Goal: Task Accomplishment & Management: Manage account settings

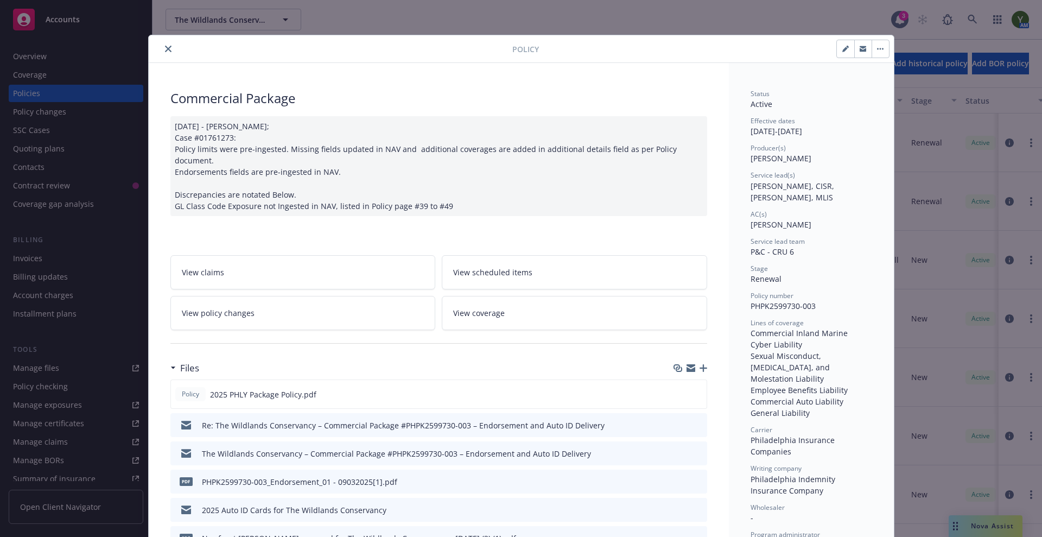
scroll to position [33, 0]
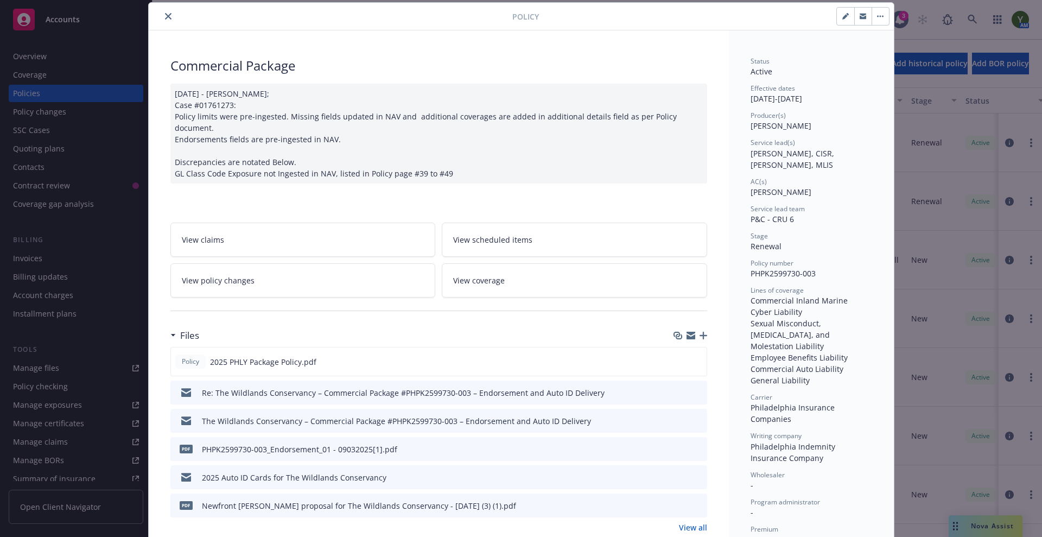
click at [969, 525] on div "Policy Commercial Package [DATE] - [PERSON_NAME]; Case #01761273: Policy limits…" at bounding box center [521, 268] width 1042 height 537
click at [165, 14] on icon "close" at bounding box center [168, 16] width 7 height 7
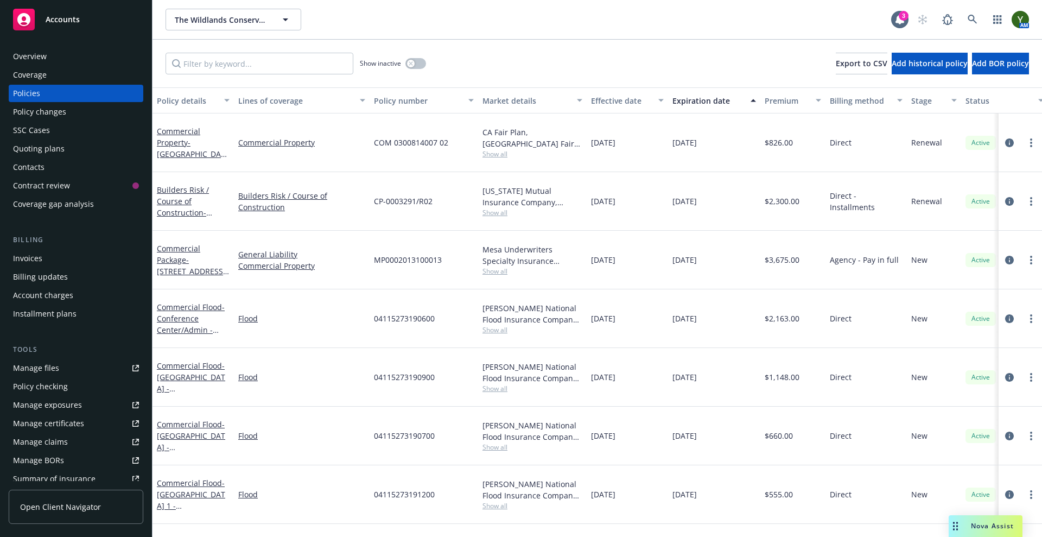
click at [988, 529] on span "Nova Assist" at bounding box center [992, 525] width 43 height 9
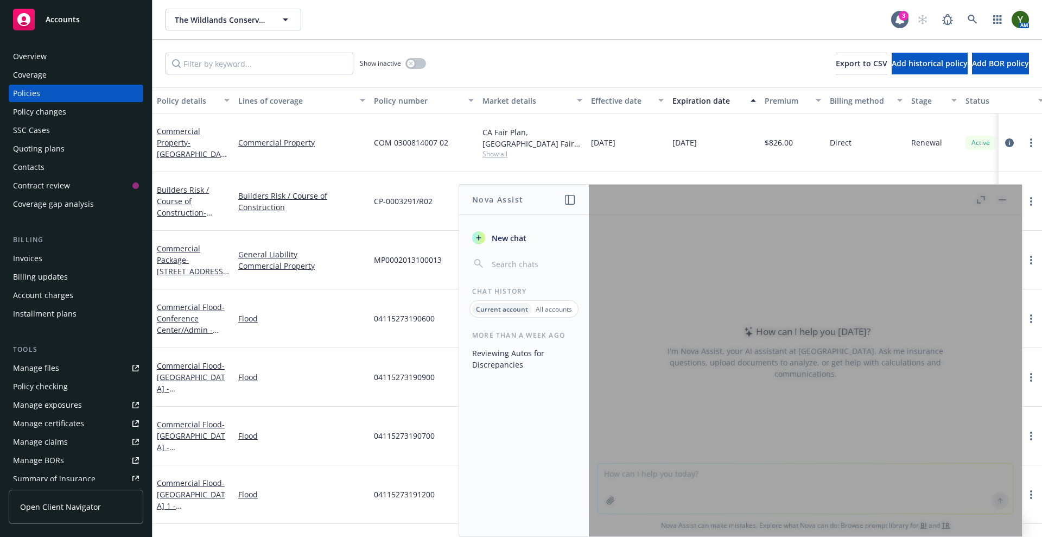
click at [975, 244] on div at bounding box center [805, 360] width 433 height 352
click at [750, 474] on div at bounding box center [805, 360] width 433 height 352
click at [970, 199] on div at bounding box center [805, 360] width 433 height 352
click at [587, 432] on div "More than a week ago Reviewing Autos for Discrepancies" at bounding box center [524, 433] width 130 height 206
click at [535, 481] on div "More than a week ago Reviewing Autos for Discrepancies" at bounding box center [524, 433] width 130 height 206
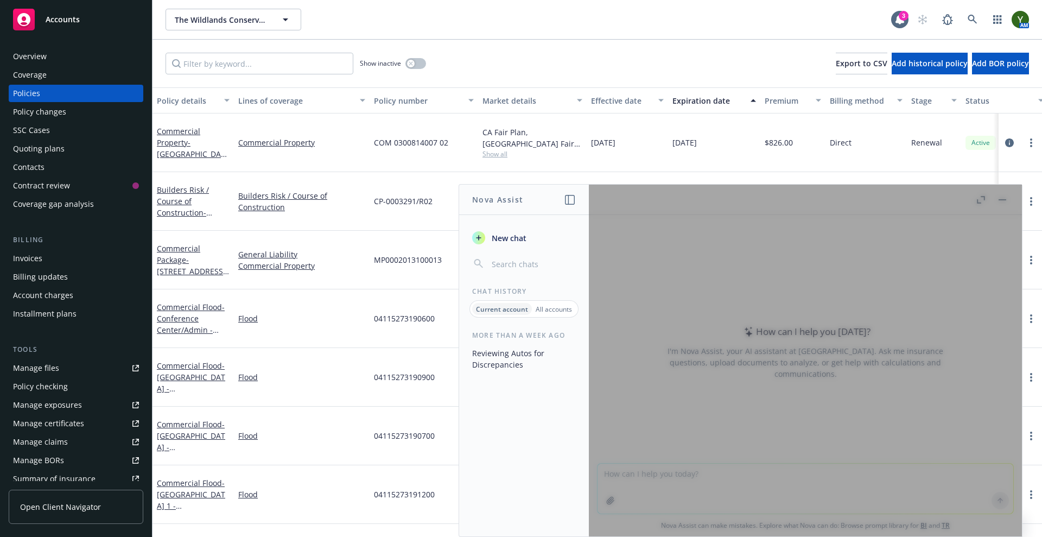
click at [1000, 197] on div at bounding box center [805, 360] width 433 height 352
click at [551, 432] on div "More than a week ago Reviewing Autos for Discrepancies" at bounding box center [524, 433] width 130 height 206
click at [533, 478] on div "More than a week ago Reviewing Autos for Discrepancies" at bounding box center [524, 433] width 130 height 206
click at [519, 457] on div "More than a week ago Reviewing Autos for Discrepancies" at bounding box center [524, 433] width 130 height 206
click at [531, 436] on div "More than a week ago Reviewing Autos for Discrepancies" at bounding box center [524, 433] width 130 height 206
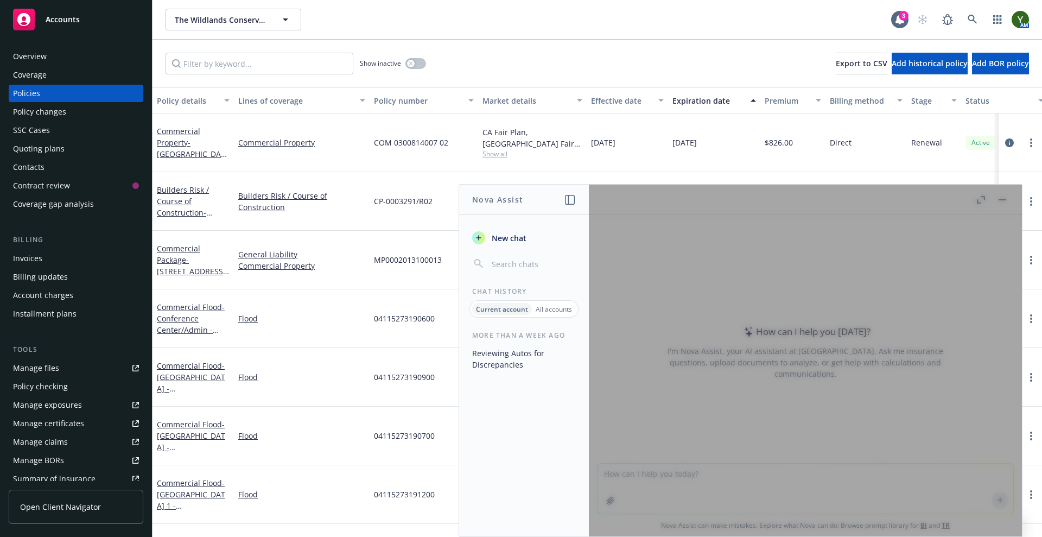
click at [510, 455] on div "More than a week ago Reviewing Autos for Discrepancies" at bounding box center [524, 433] width 130 height 206
click at [1010, 192] on div at bounding box center [805, 360] width 433 height 352
click at [1002, 196] on div at bounding box center [805, 360] width 433 height 352
click at [504, 361] on button "Reviewing Autos for Discrepancies" at bounding box center [524, 358] width 112 height 29
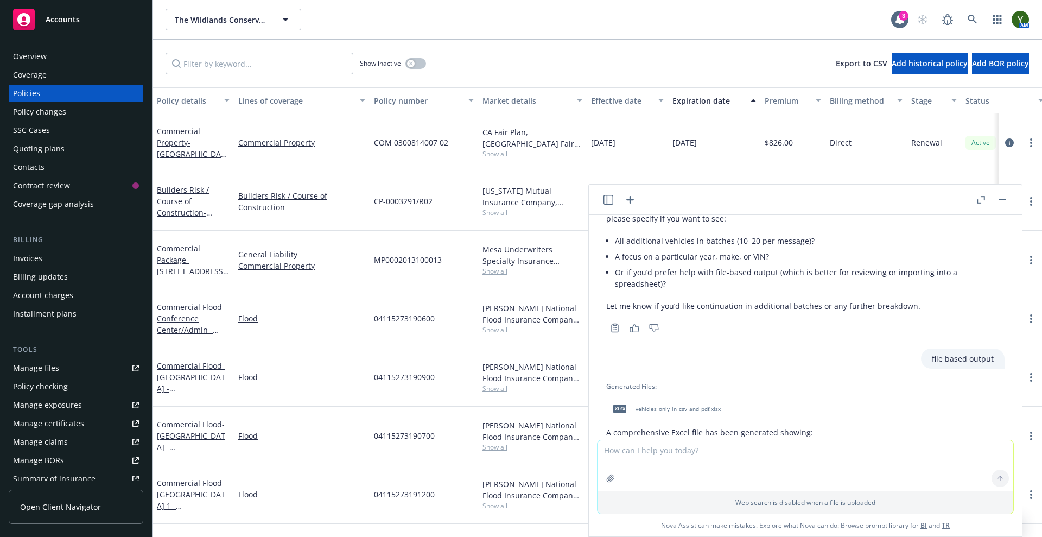
scroll to position [4786, 0]
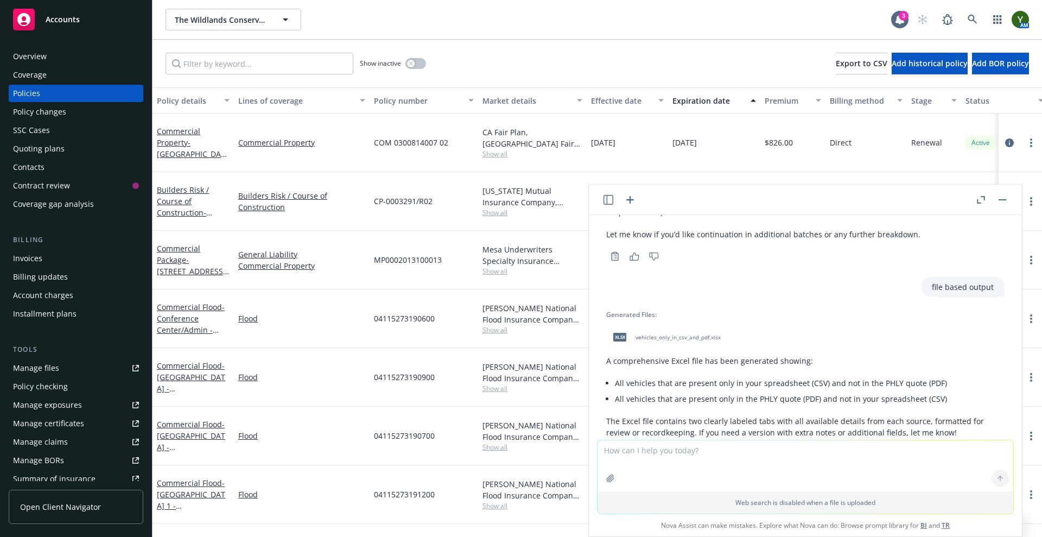
click at [1004, 199] on icon "button" at bounding box center [1002, 199] width 8 height 1
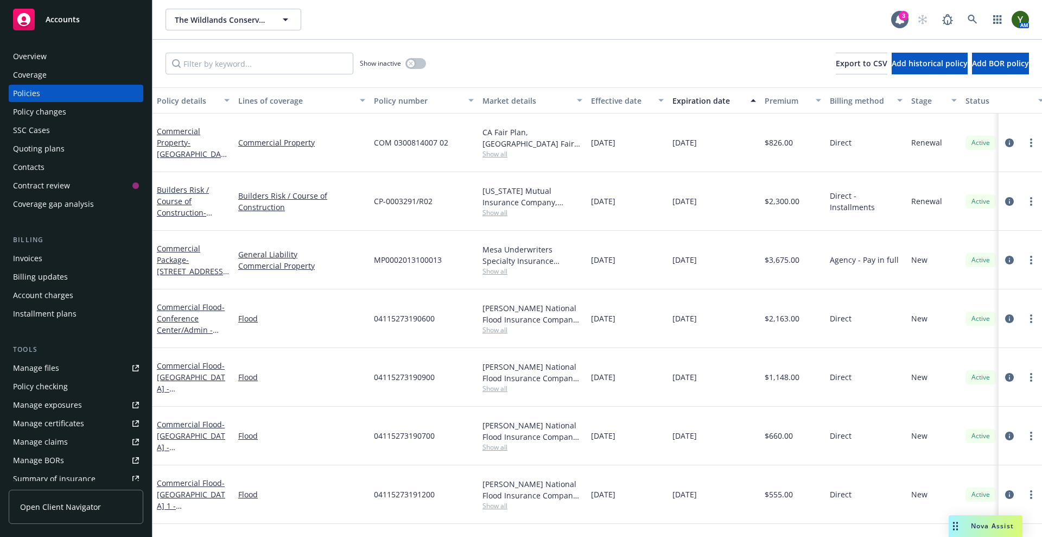
scroll to position [0, 0]
click at [967, 533] on div "Nova Assist" at bounding box center [985, 526] width 74 height 22
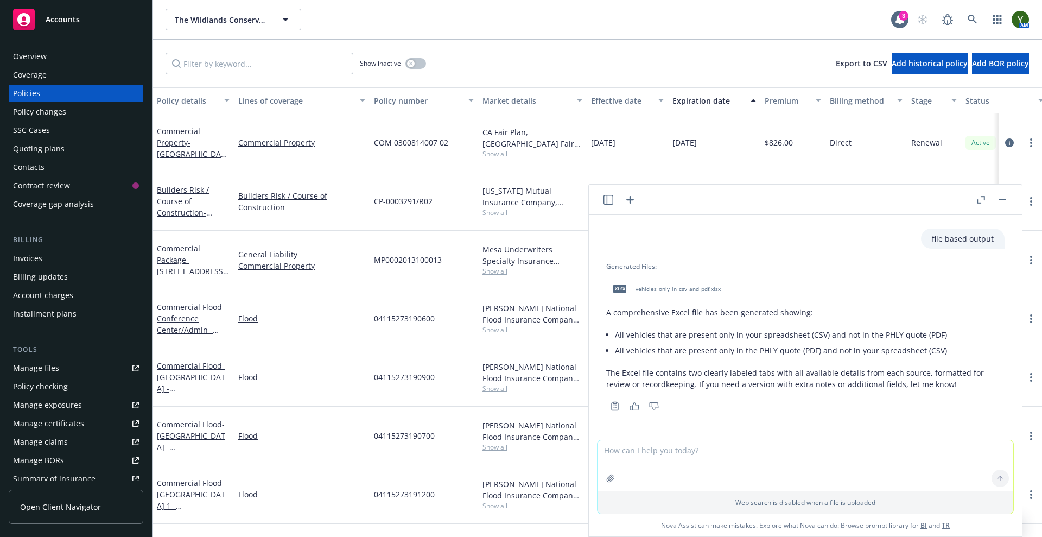
click at [609, 200] on icon "button" at bounding box center [608, 200] width 10 height 10
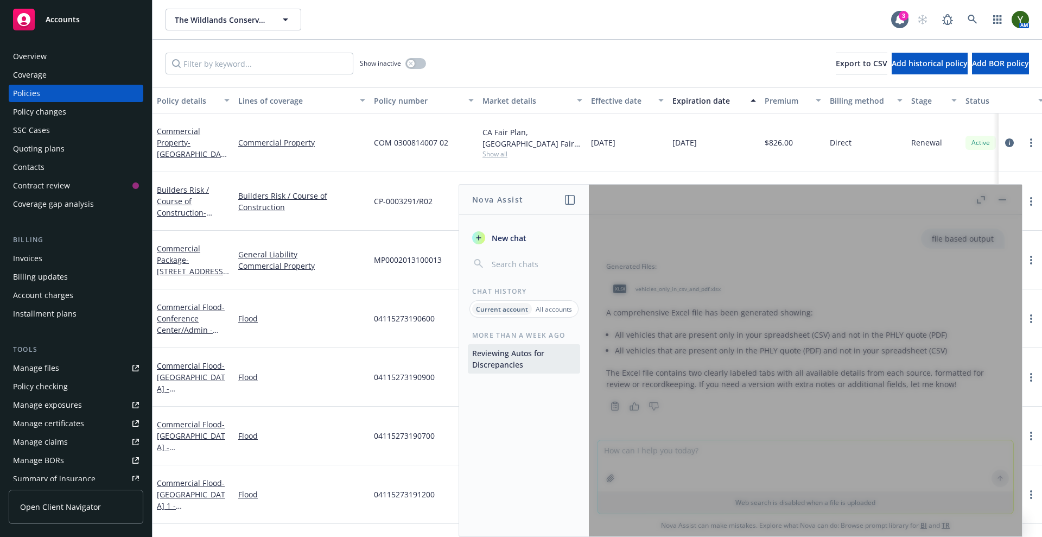
click at [514, 241] on span "New chat" at bounding box center [507, 237] width 37 height 11
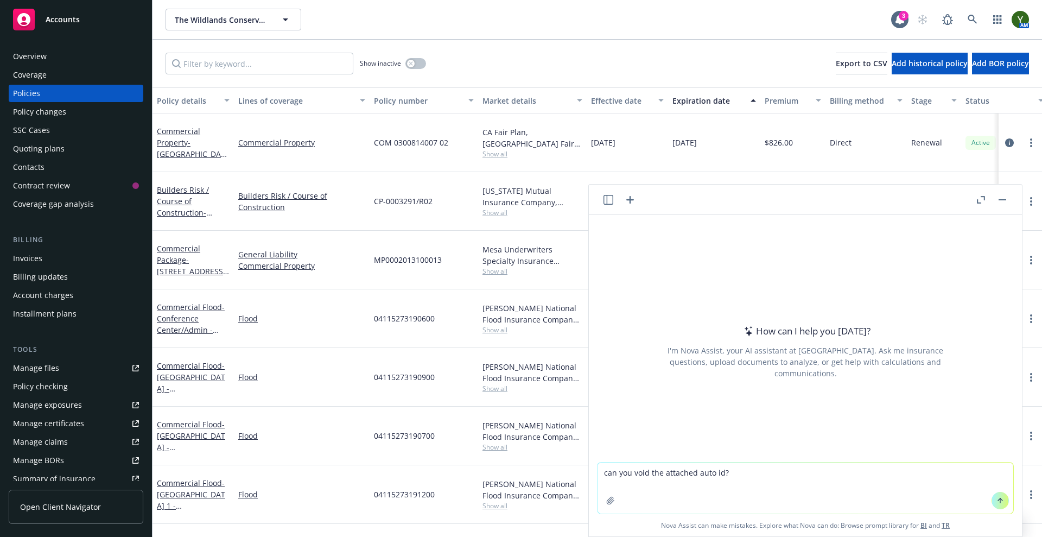
type textarea "can you void the attached auto id?"
click at [606, 505] on button "button" at bounding box center [610, 500] width 17 height 17
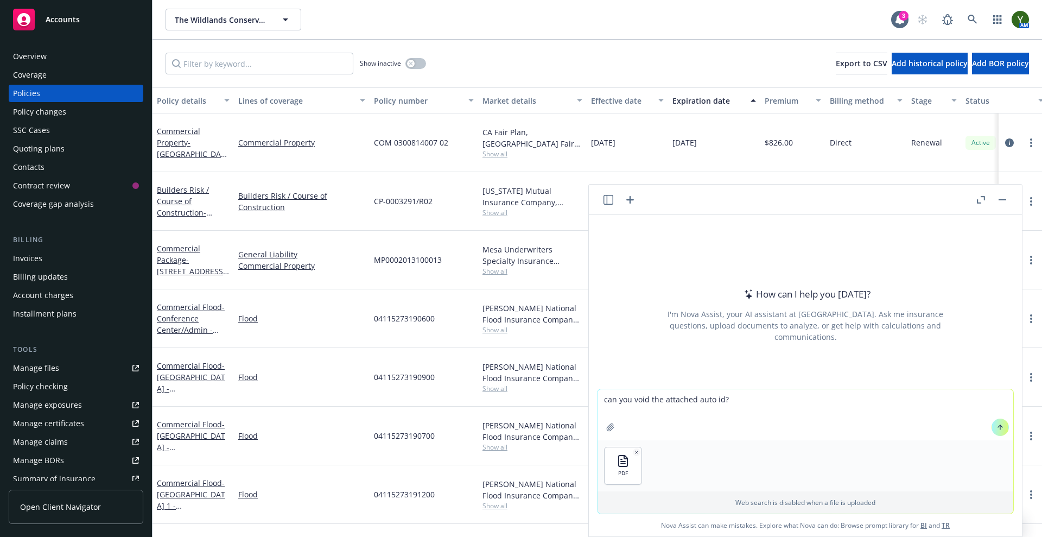
click at [1001, 428] on button at bounding box center [999, 426] width 17 height 17
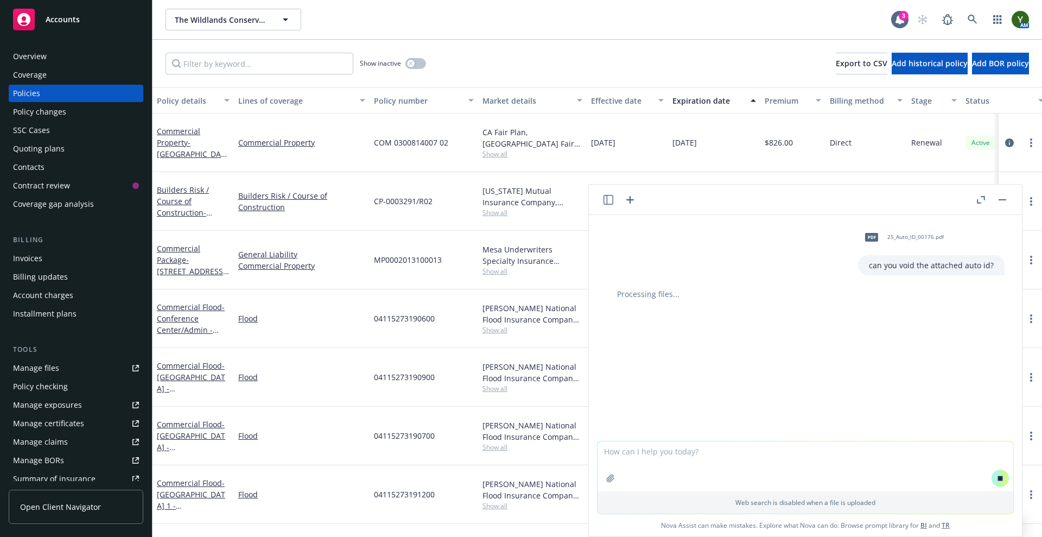
click at [910, 305] on div "pdf 25_Auto_ID_00176.pdf can you void the attached auto id? Processing files..." at bounding box center [805, 328] width 433 height 226
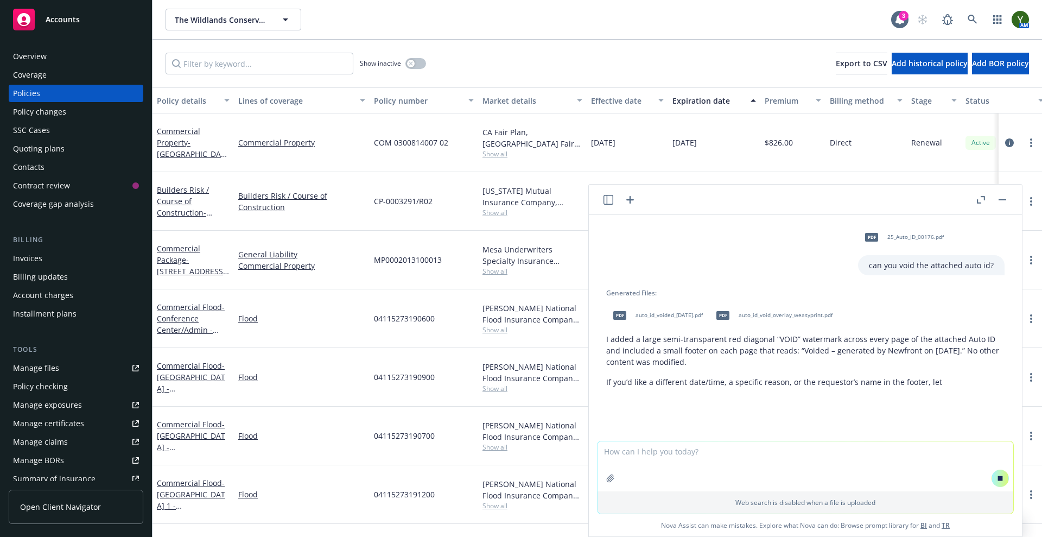
scroll to position [8, 0]
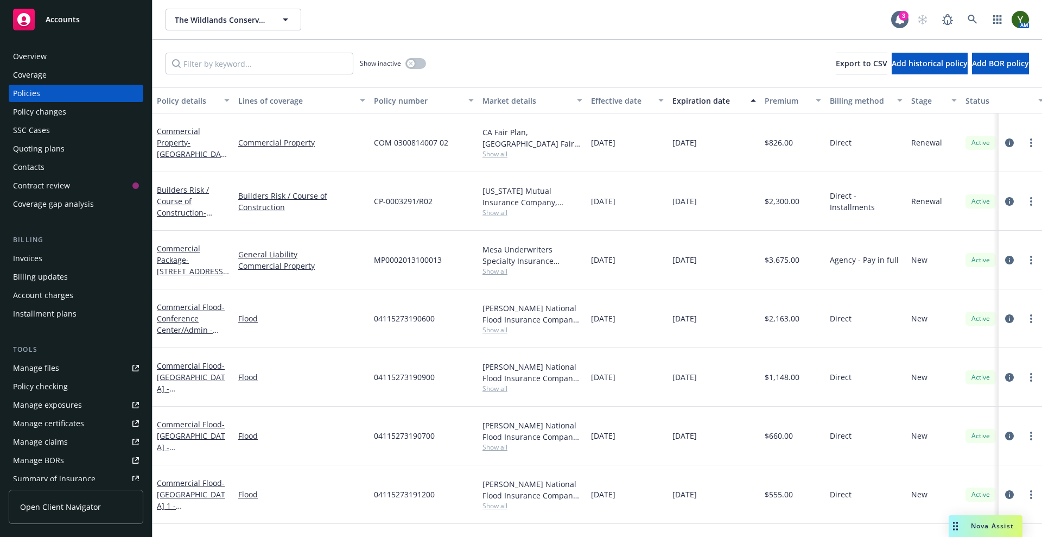
click at [975, 531] on div "Nova Assist" at bounding box center [985, 526] width 74 height 22
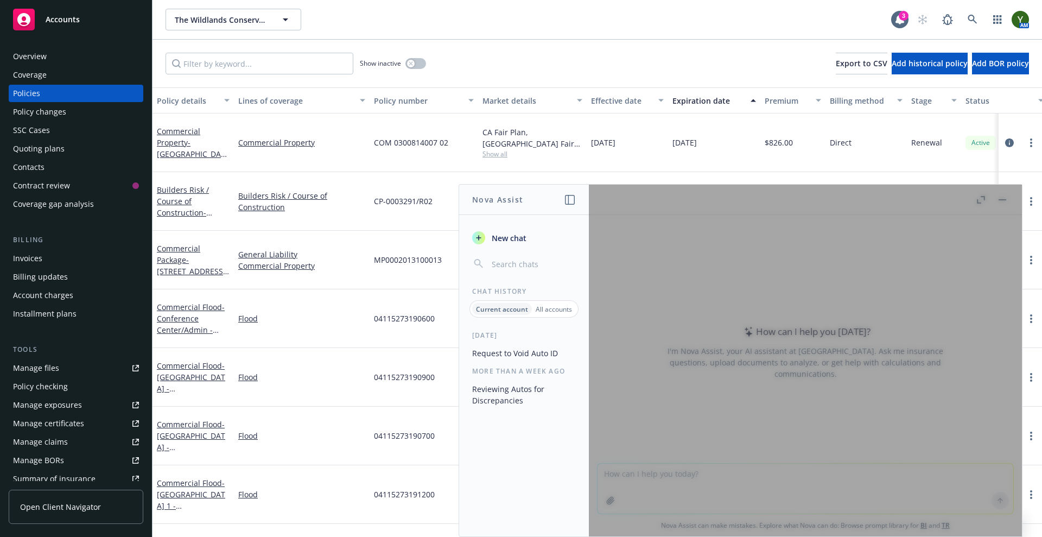
click at [885, 292] on div at bounding box center [805, 360] width 433 height 352
click at [514, 354] on button "Request to Void Auto ID" at bounding box center [524, 353] width 112 height 18
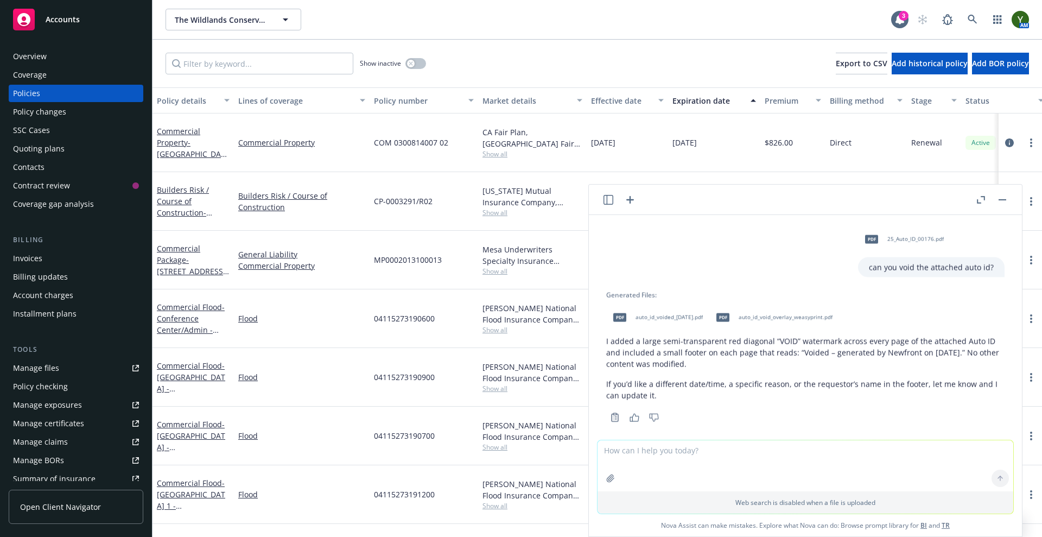
scroll to position [9, 0]
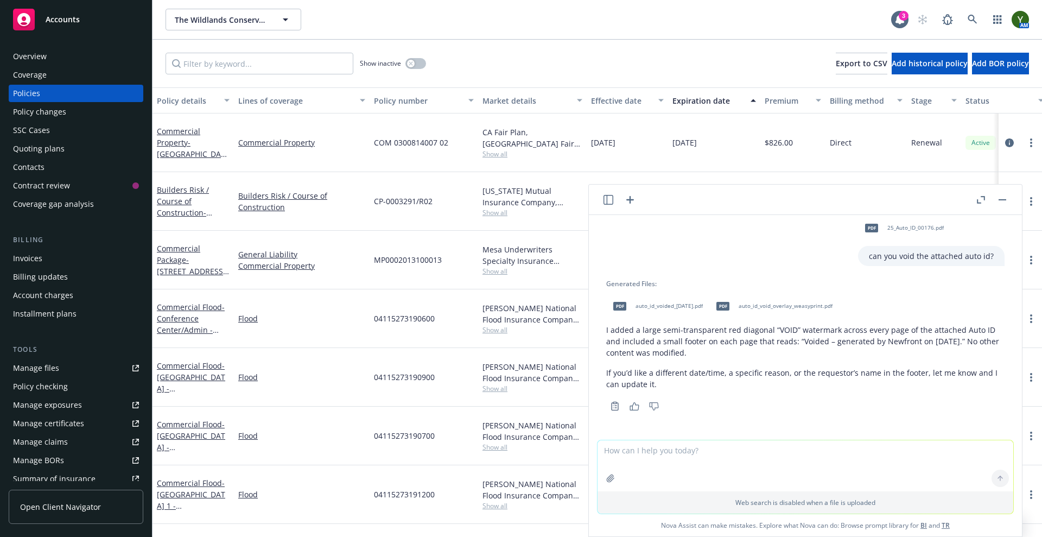
click at [751, 305] on span "auto_id_void_overlay_weasyprint.pdf" at bounding box center [785, 305] width 94 height 7
click at [655, 304] on span "auto_id_voided_[DATE].pdf" at bounding box center [668, 305] width 67 height 7
click at [624, 463] on textarea at bounding box center [805, 465] width 416 height 51
paste textarea "Hi [PERSON_NAME], Please disregard the Auto ID card portion of this email. The …"
type textarea "improve: Hi [PERSON_NAME], Please disregard the Auto ID card portion of this em…"
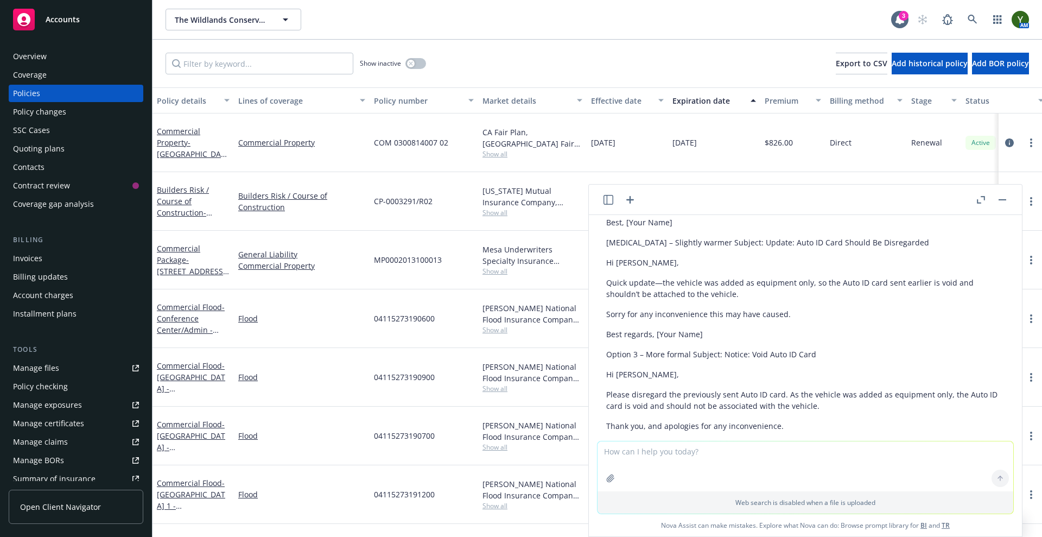
scroll to position [439, 0]
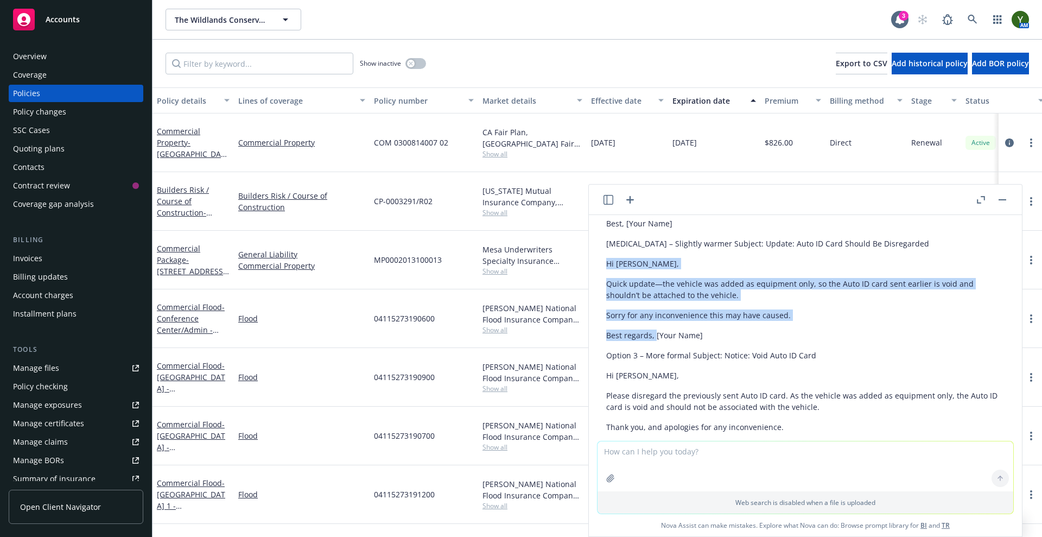
drag, startPoint x: 654, startPoint y: 335, endPoint x: 596, endPoint y: 267, distance: 89.7
click at [596, 267] on div "pdf 25_Auto_ID_00176.pdf can you void the attached auto id? Generated Files: pd…" at bounding box center [805, 328] width 433 height 226
copy div "Hi [PERSON_NAME], Quick update—the vehicle was added as equipment only, so the …"
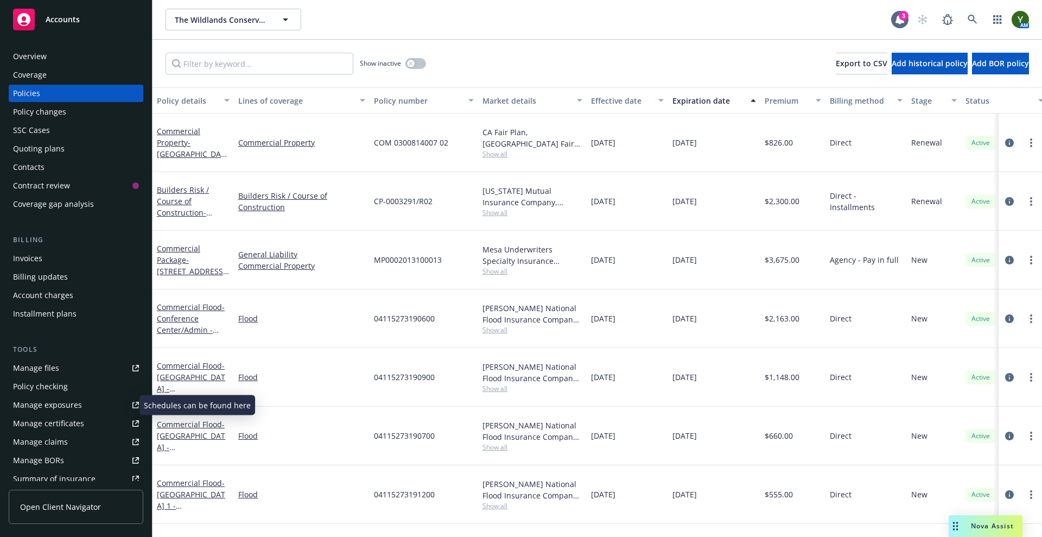
click at [46, 401] on div "Manage exposures" at bounding box center [47, 404] width 69 height 17
click at [517, 25] on div "The Wildlands Conservancy The Wildlands Conservancy" at bounding box center [527, 20] width 725 height 22
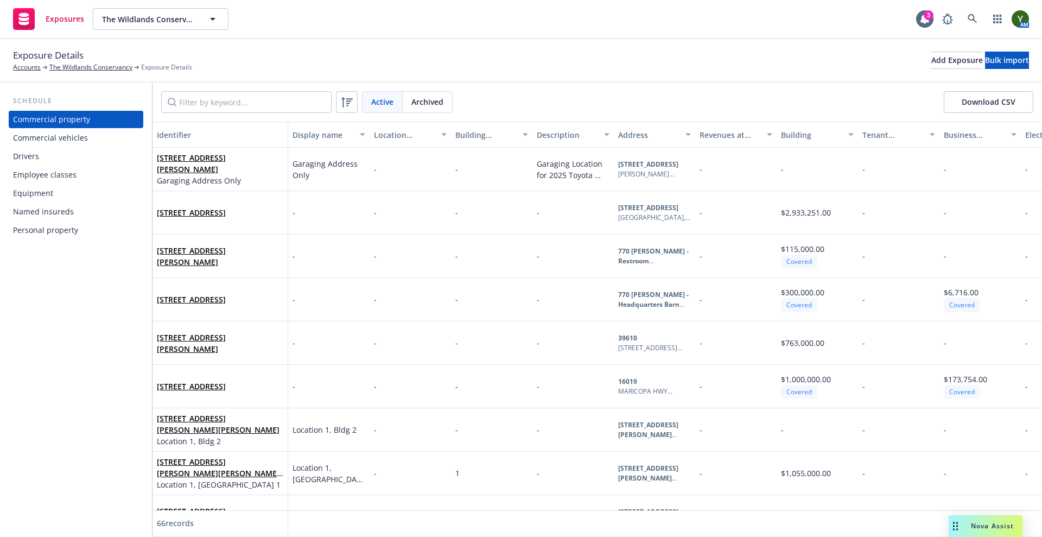
click at [61, 198] on div "Equipment" at bounding box center [76, 192] width 126 height 17
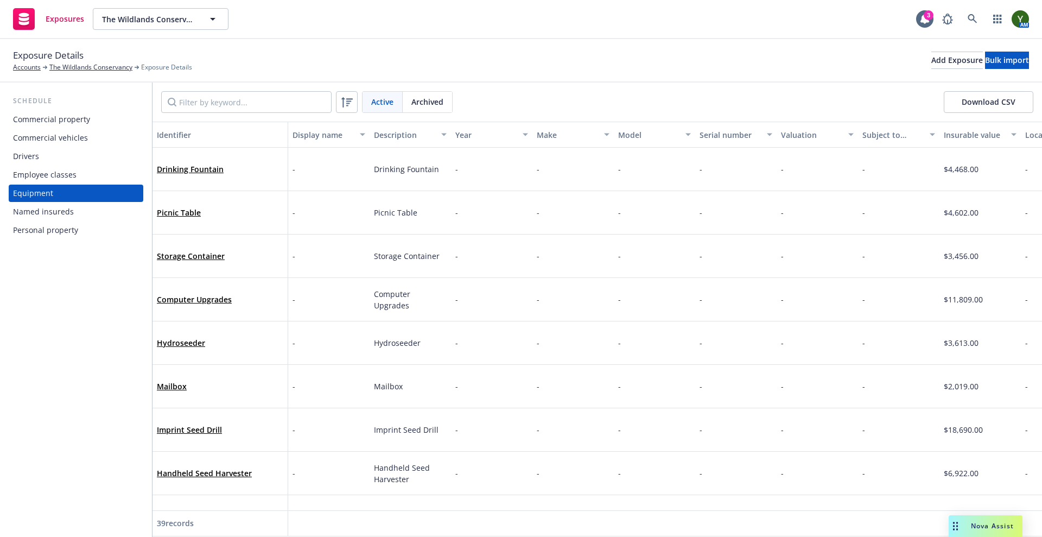
click at [69, 143] on div "Commercial vehicles" at bounding box center [50, 137] width 75 height 17
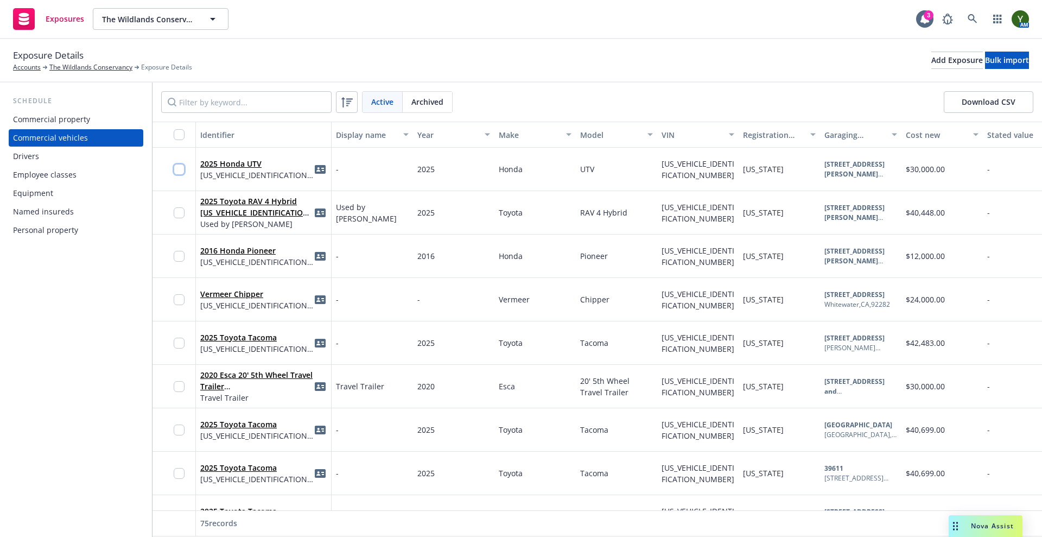
click at [177, 164] on input "checkbox" at bounding box center [179, 169] width 11 height 11
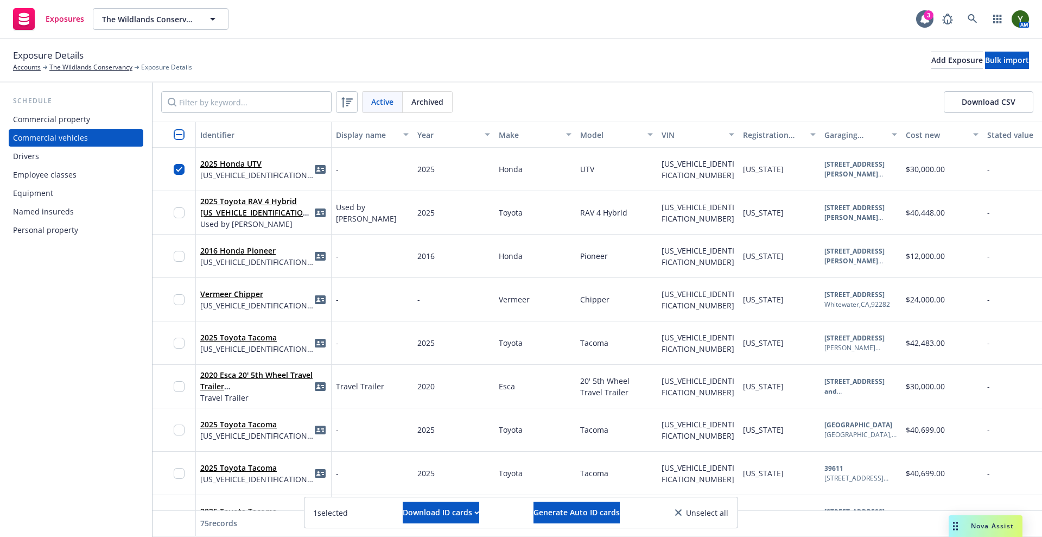
click at [291, 174] on div "2025 Honda UTV 1HFVE04V1S4900176" at bounding box center [263, 169] width 126 height 30
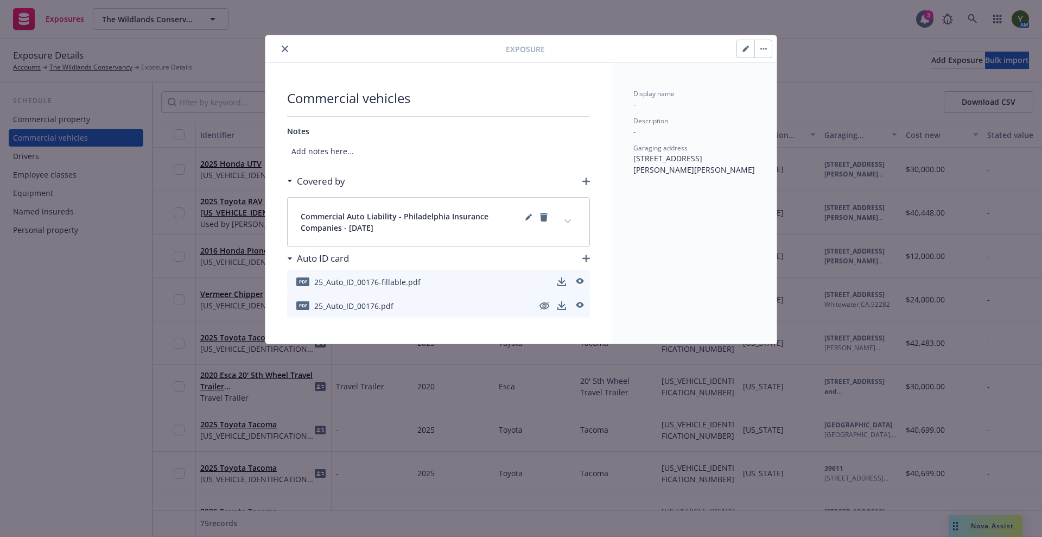
click at [767, 43] on button "button" at bounding box center [762, 48] width 17 height 17
click at [746, 47] on icon "button" at bounding box center [744, 49] width 5 height 5
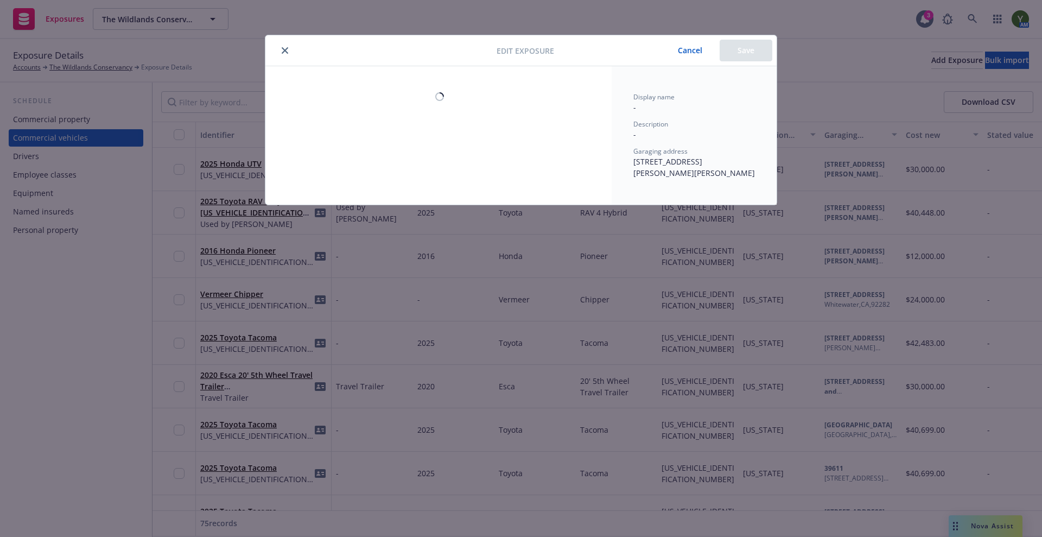
select select "CA"
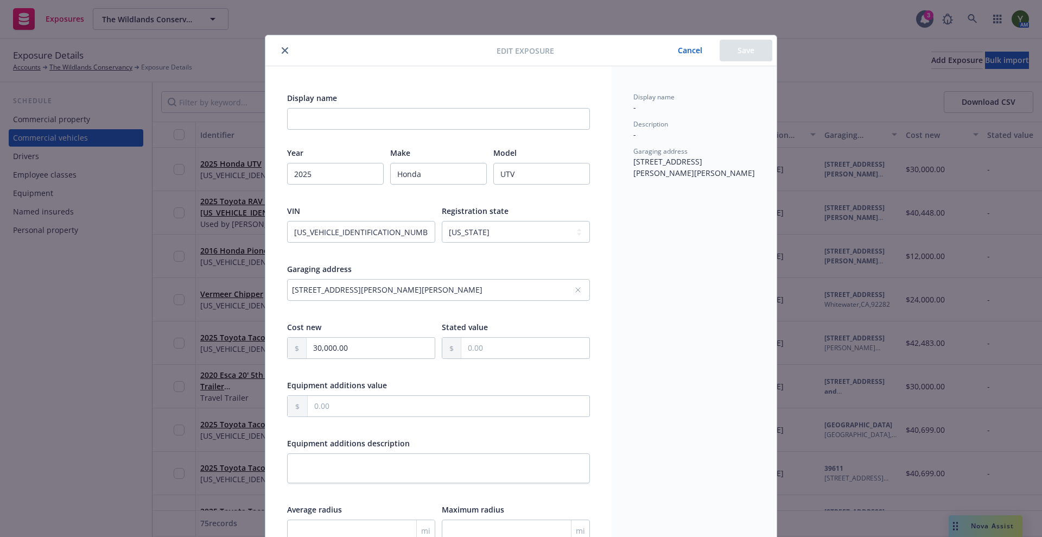
click at [488, 55] on div at bounding box center [383, 50] width 227 height 13
click at [278, 54] on button "close" at bounding box center [284, 50] width 13 height 13
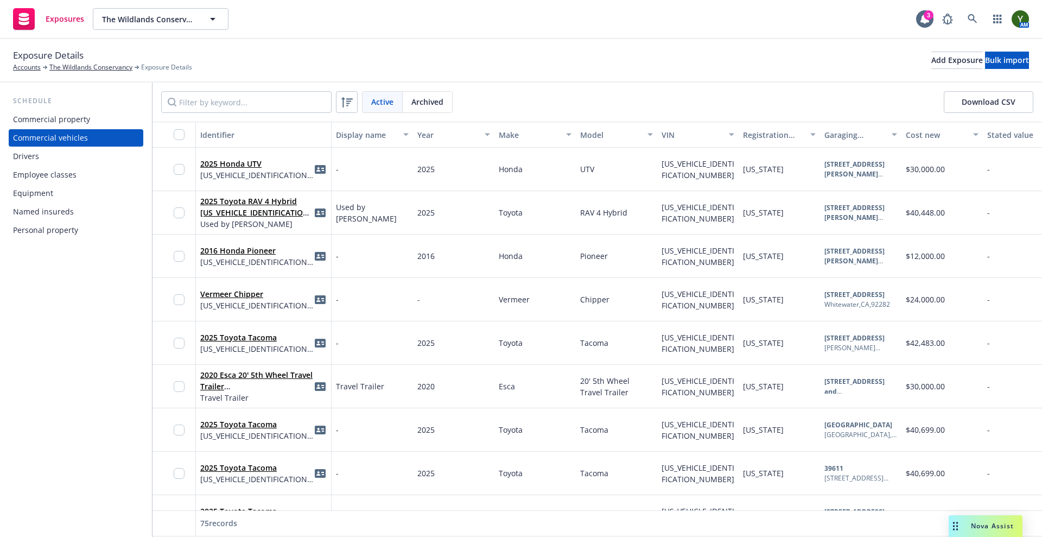
click at [292, 165] on div "2025 Honda UTV 1HFVE04V1S4900176" at bounding box center [263, 169] width 126 height 30
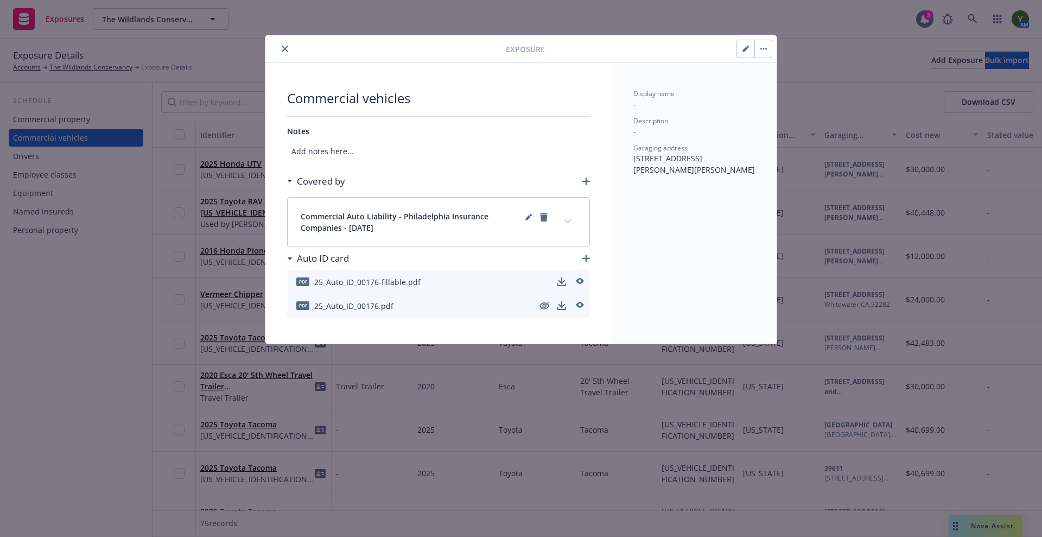
click at [763, 49] on icon "button" at bounding box center [763, 49] width 7 height 2
click at [766, 75] on link "Archive" at bounding box center [786, 79] width 62 height 22
